Goal: Check status

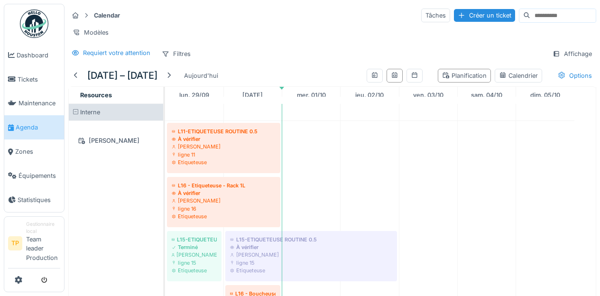
click at [23, 126] on span "Agenda" at bounding box center [38, 127] width 45 height 9
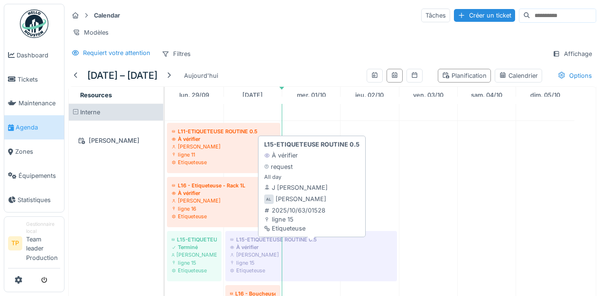
click at [246, 251] on div "À vérifier" at bounding box center [311, 247] width 162 height 8
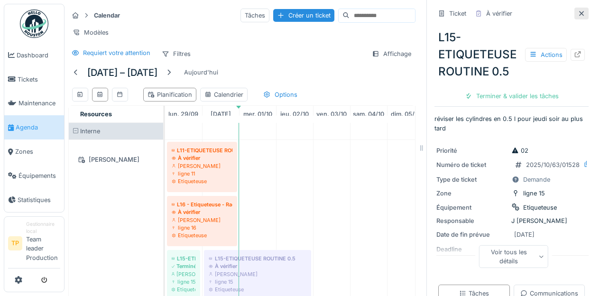
click at [578, 11] on icon at bounding box center [582, 13] width 8 height 6
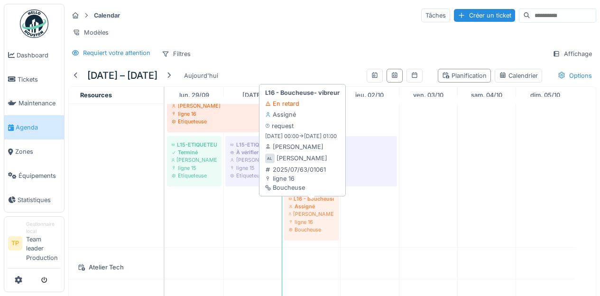
drag, startPoint x: 249, startPoint y: 221, endPoint x: 317, endPoint y: 218, distance: 67.4
click at [165, 218] on div "L11-ETIQUETEUSE ROUTINE 0.5 À vérifier Alain Leenders ligne 11 Etiqueteuse L16 …" at bounding box center [165, 136] width 0 height 221
